Goal: Information Seeking & Learning: Learn about a topic

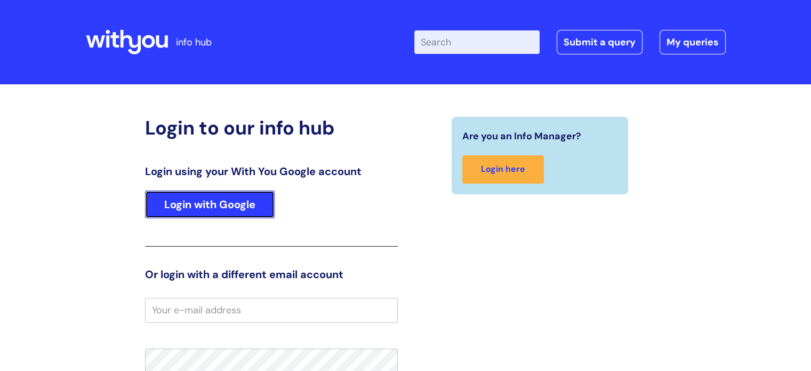
click at [193, 208] on link "Login with Google" at bounding box center [210, 204] width 130 height 28
click at [226, 210] on link "Login with Google" at bounding box center [210, 204] width 130 height 28
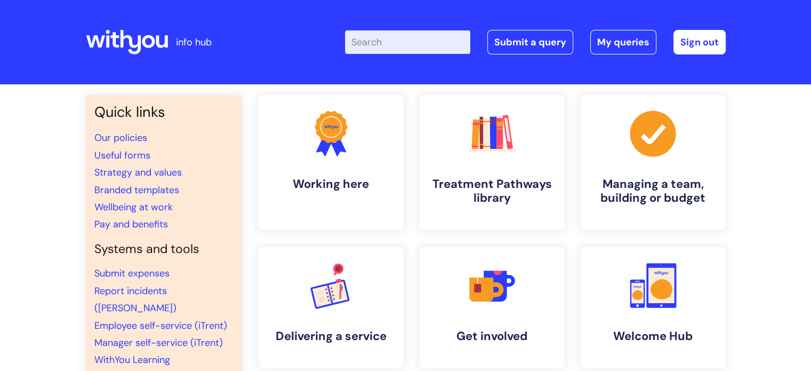
click at [388, 45] on input "Enter your search term here..." at bounding box center [407, 41] width 125 height 23
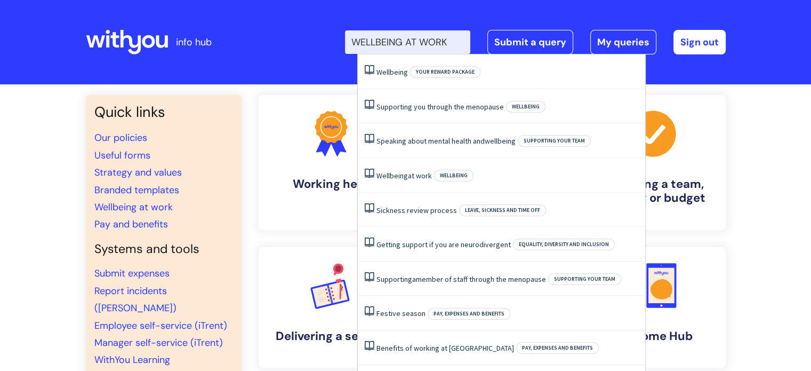
type input "WELLBEING AT WORK"
click button "Search" at bounding box center [0, 0] width 0 height 0
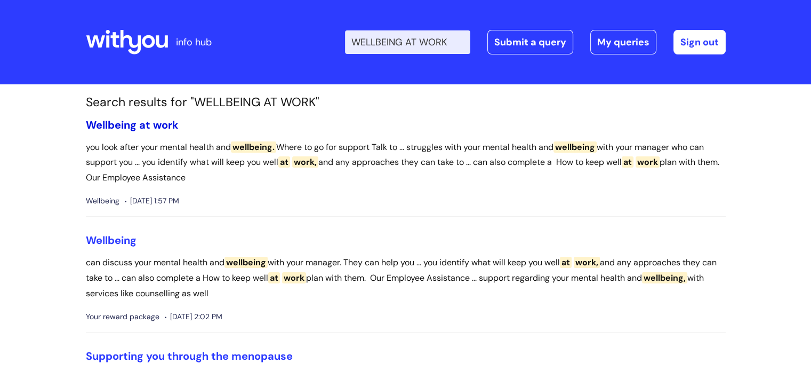
click at [130, 124] on span "Wellbeing" at bounding box center [111, 125] width 51 height 14
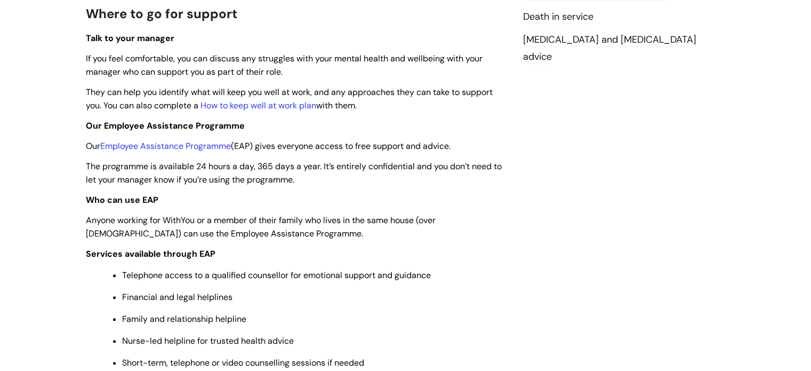
scroll to position [320, 0]
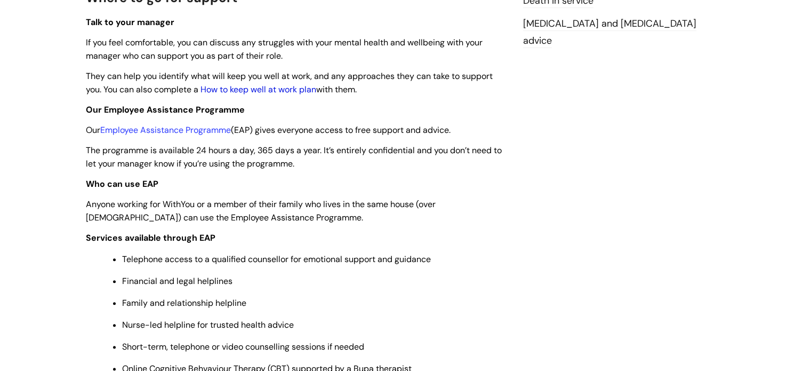
click at [294, 90] on link "How to keep well at work plan" at bounding box center [258, 89] width 116 height 11
